Goal: Task Accomplishment & Management: Use online tool/utility

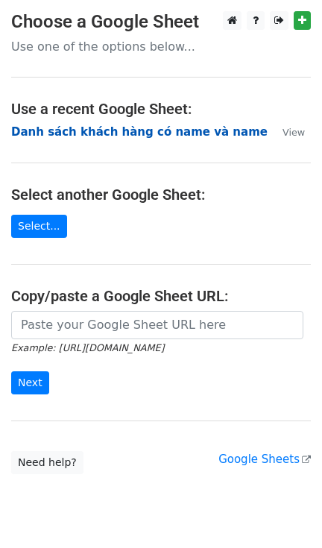
click at [64, 128] on strong "Danh sách khách hàng có name và name" at bounding box center [139, 131] width 257 height 13
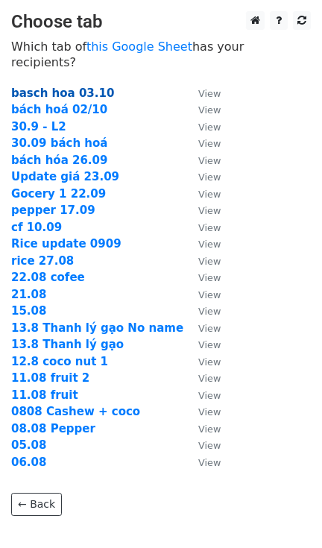
click at [53, 87] on strong "basch hoa 03.10" at bounding box center [62, 93] width 103 height 13
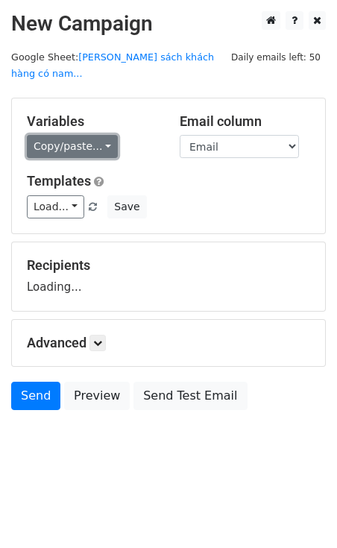
click at [60, 135] on link "Copy/paste..." at bounding box center [72, 146] width 91 height 23
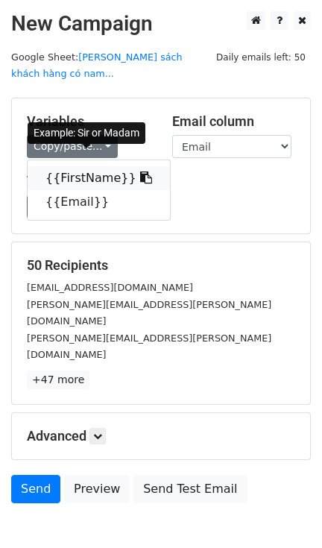
click at [69, 166] on link "{{FirstName}}" at bounding box center [99, 178] width 142 height 24
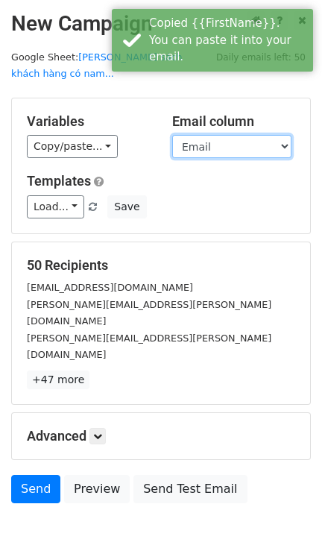
click at [216, 135] on select "FirstName Email" at bounding box center [231, 146] width 119 height 23
click at [172, 135] on select "FirstName Email" at bounding box center [231, 146] width 119 height 23
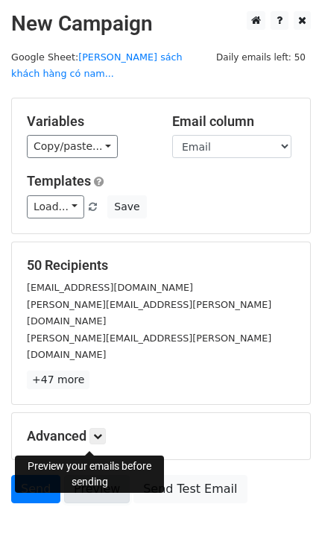
click at [90, 475] on link "Preview" at bounding box center [97, 489] width 66 height 28
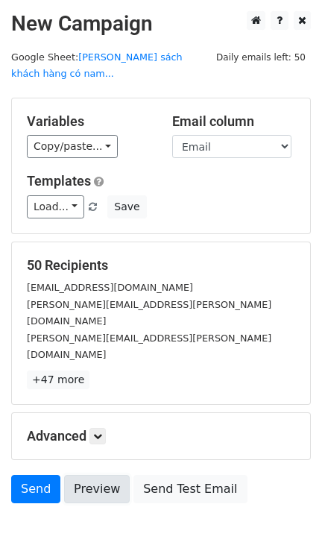
click at [90, 475] on link "Preview" at bounding box center [97, 489] width 66 height 28
